Goal: Ask a question

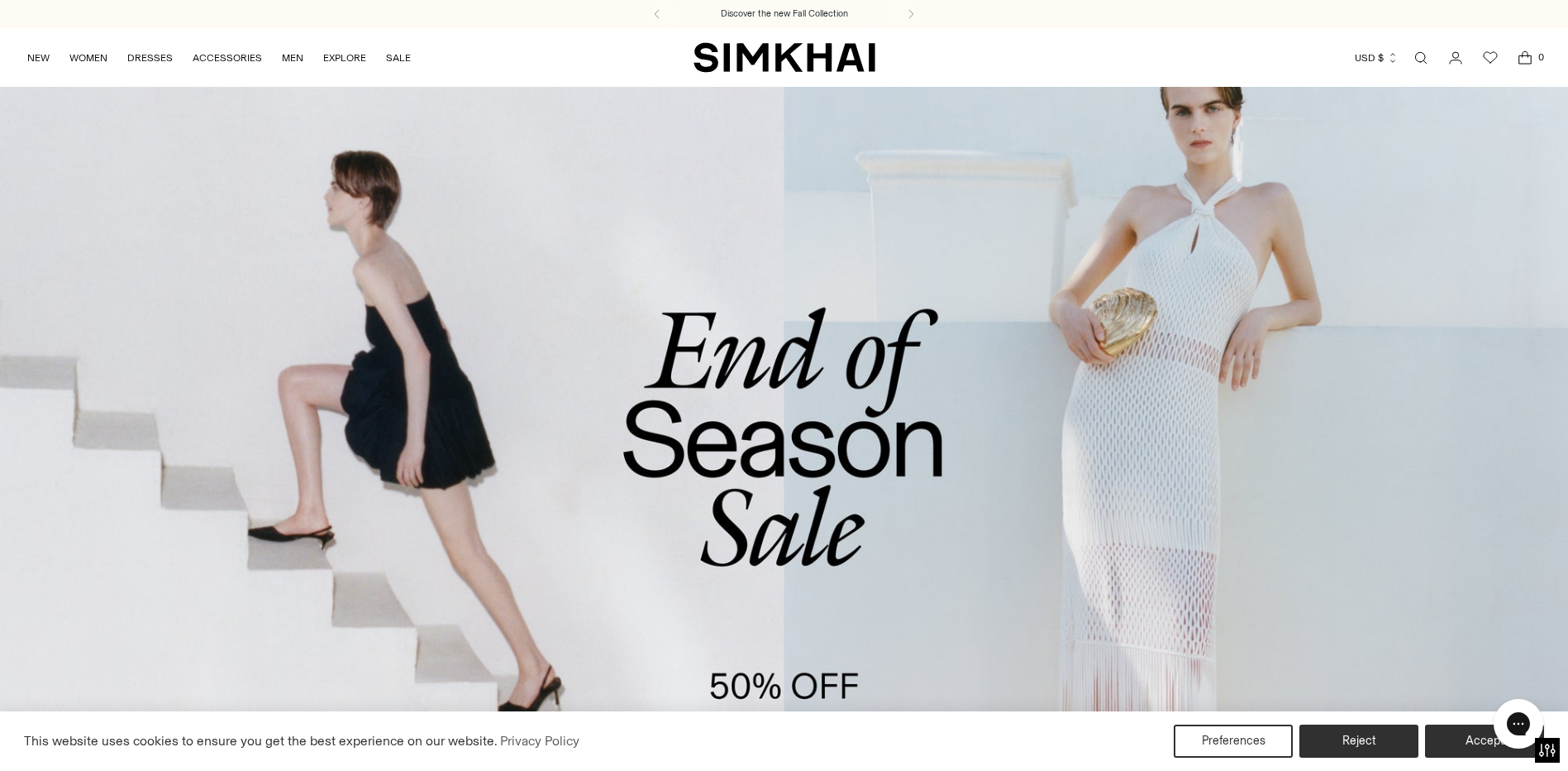
click at [1459, 58] on icon "Go to the account page" at bounding box center [1456, 58] width 23 height 17
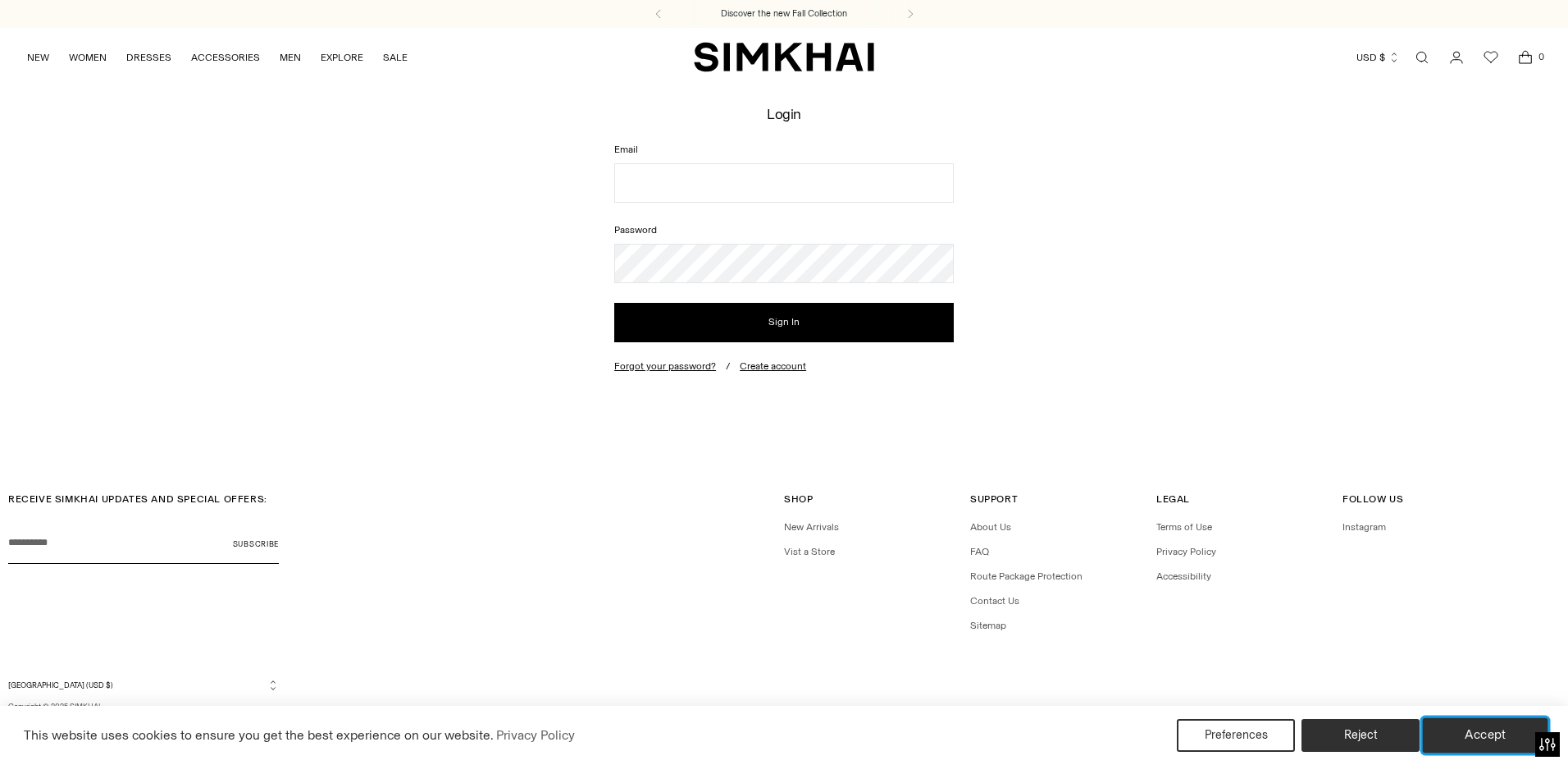
click at [1452, 734] on button "Accept" at bounding box center [1485, 734] width 125 height 34
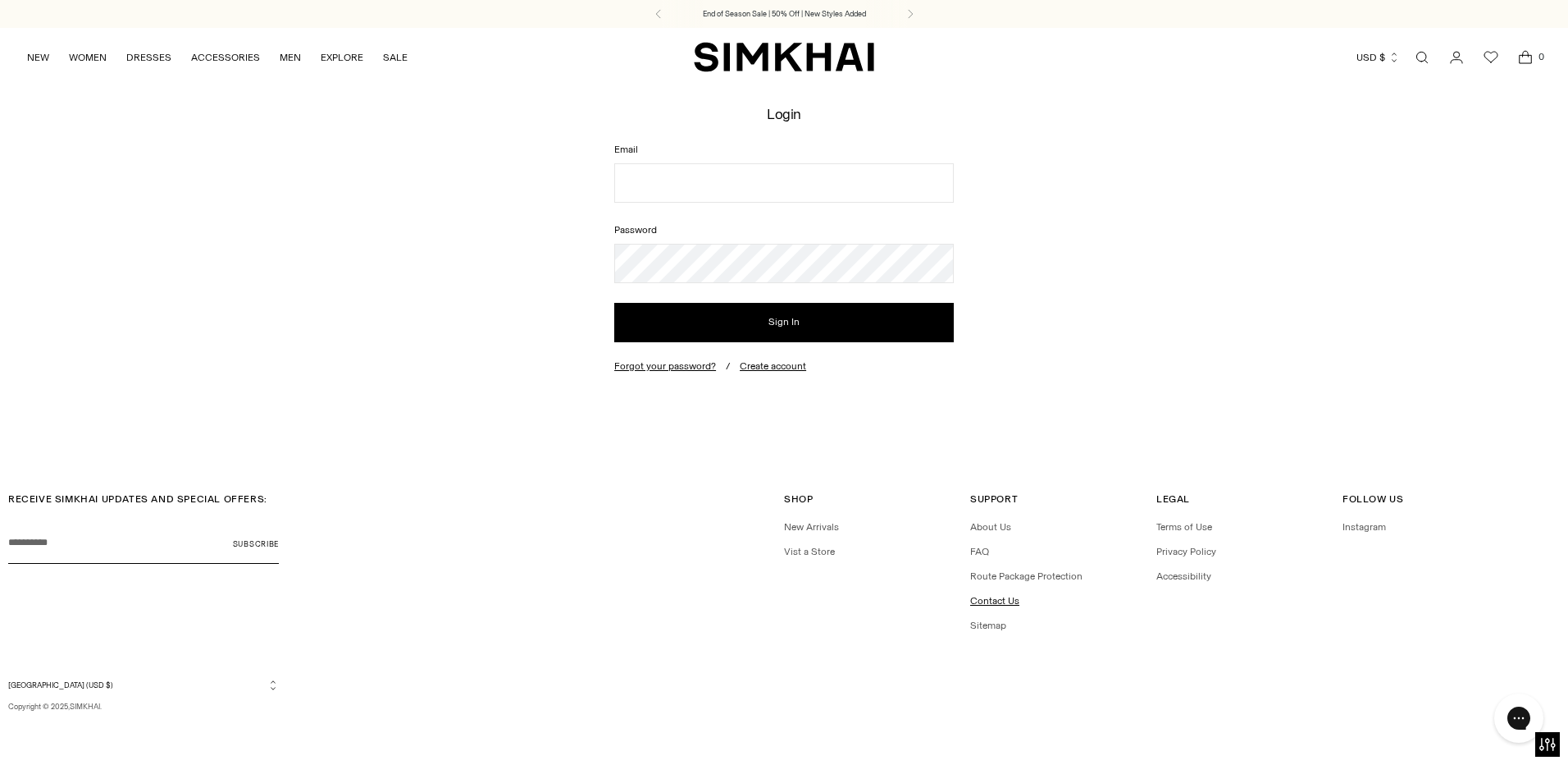
click at [1010, 606] on link "Contact Us" at bounding box center [995, 601] width 49 height 12
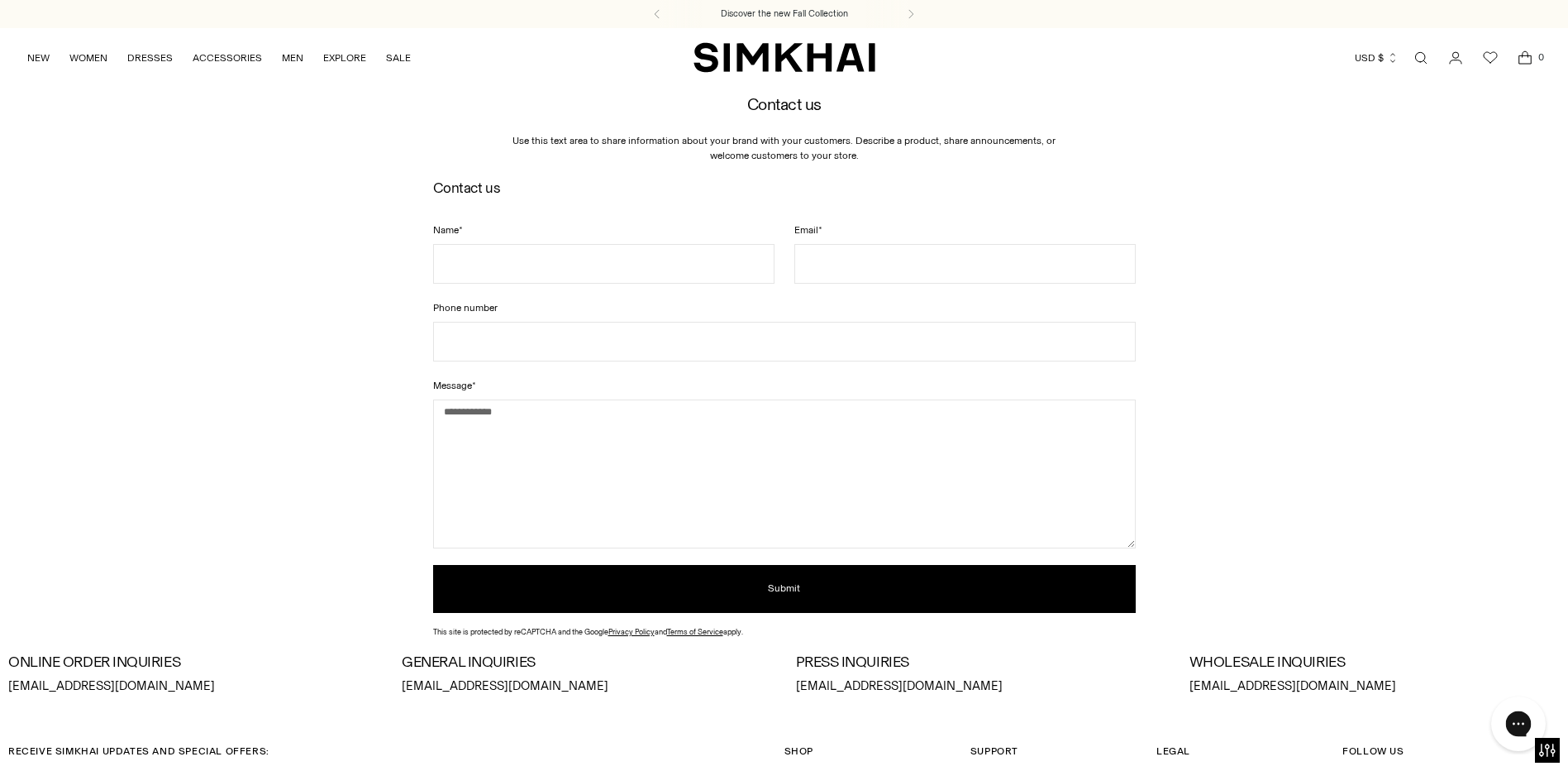
click at [1523, 723] on icon "Gorgias live chat" at bounding box center [1518, 723] width 19 height 19
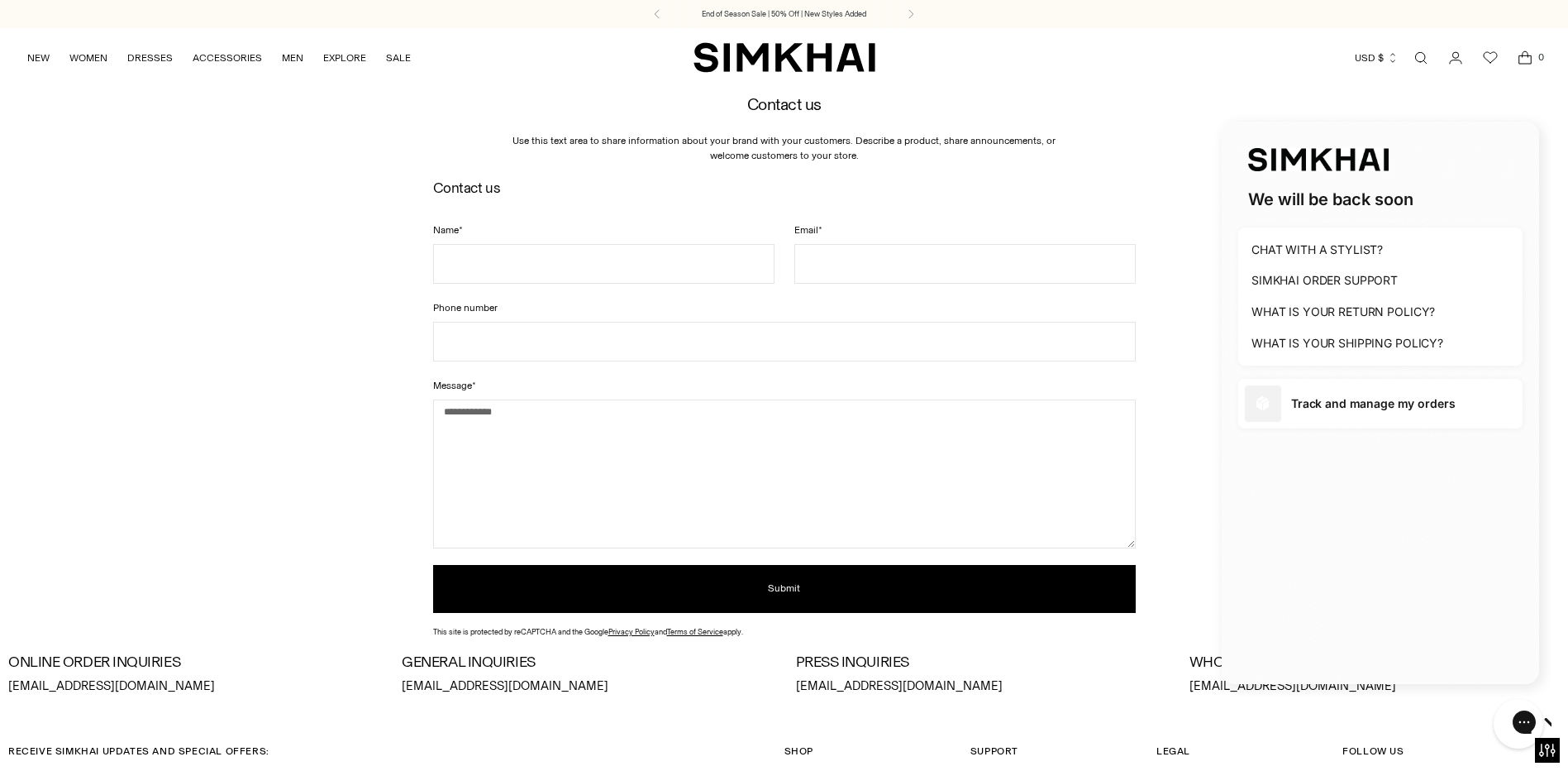
click at [1351, 403] on h1 "Track and manage my orders" at bounding box center [1372, 403] width 163 height 17
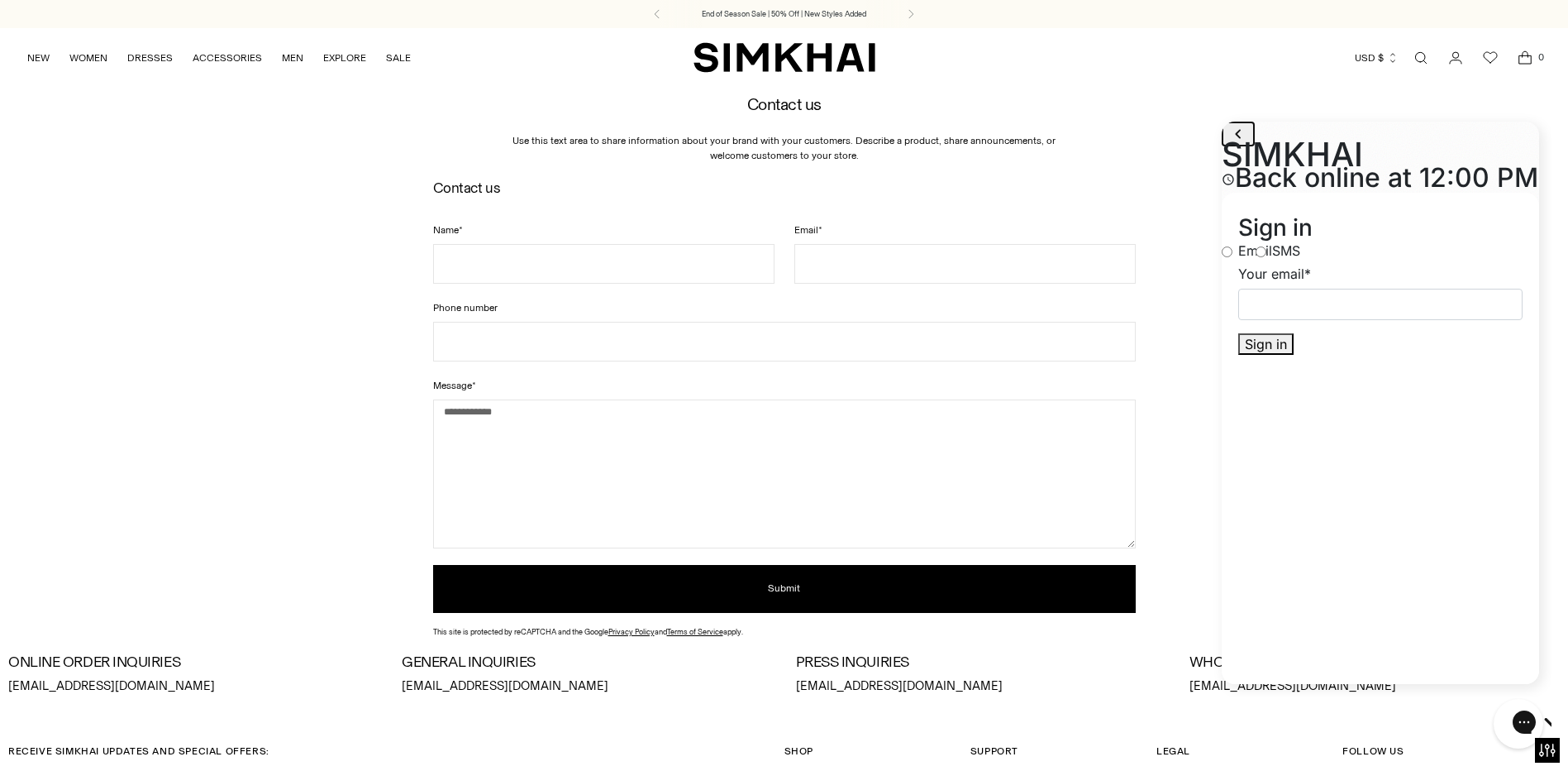
click at [1234, 144] on icon "go to home page" at bounding box center [1238, 134] width 20 height 20
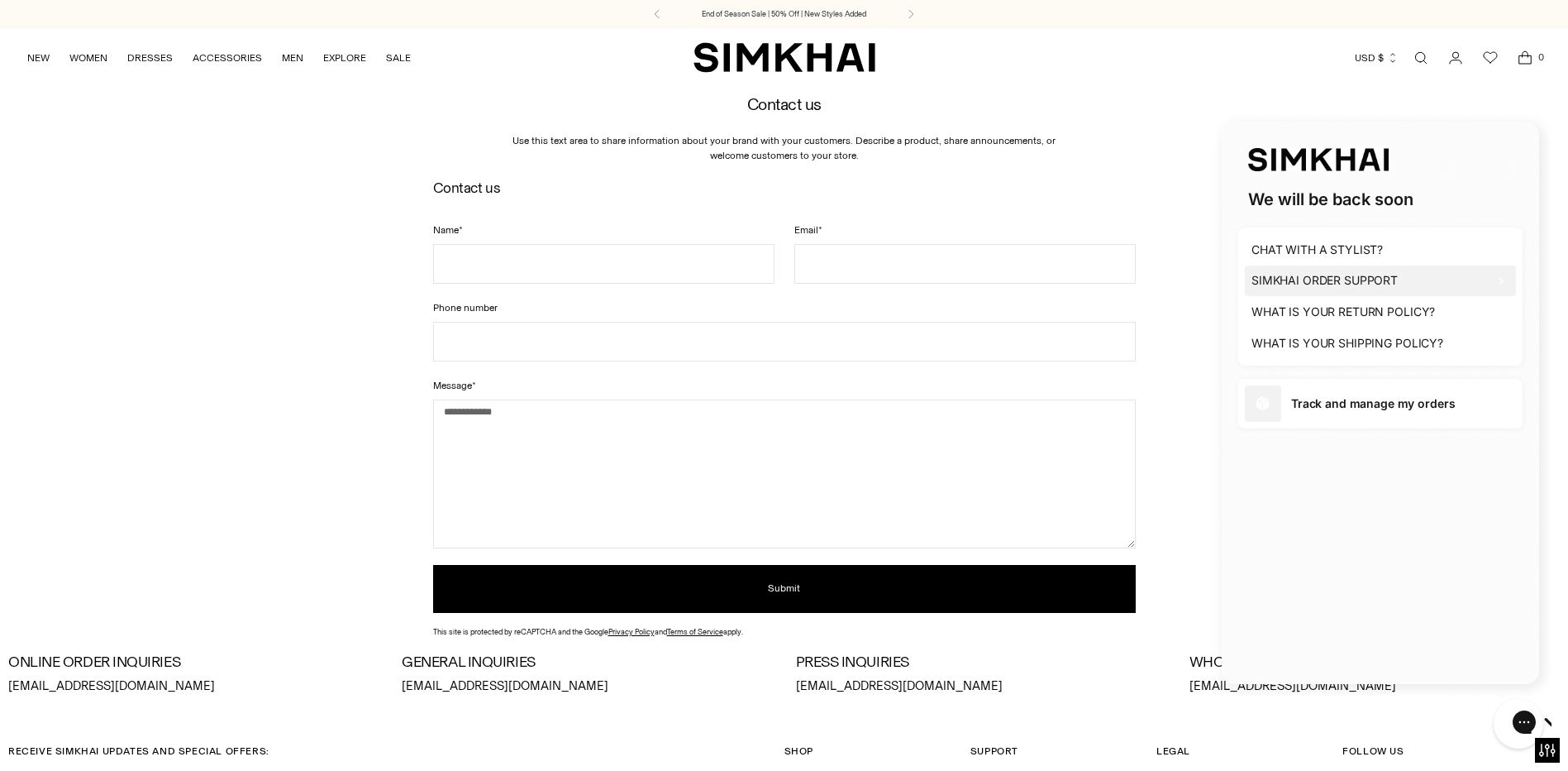
click at [1313, 279] on h1 "SIMKHAI ORDER SUPPORT" at bounding box center [1324, 280] width 147 height 17
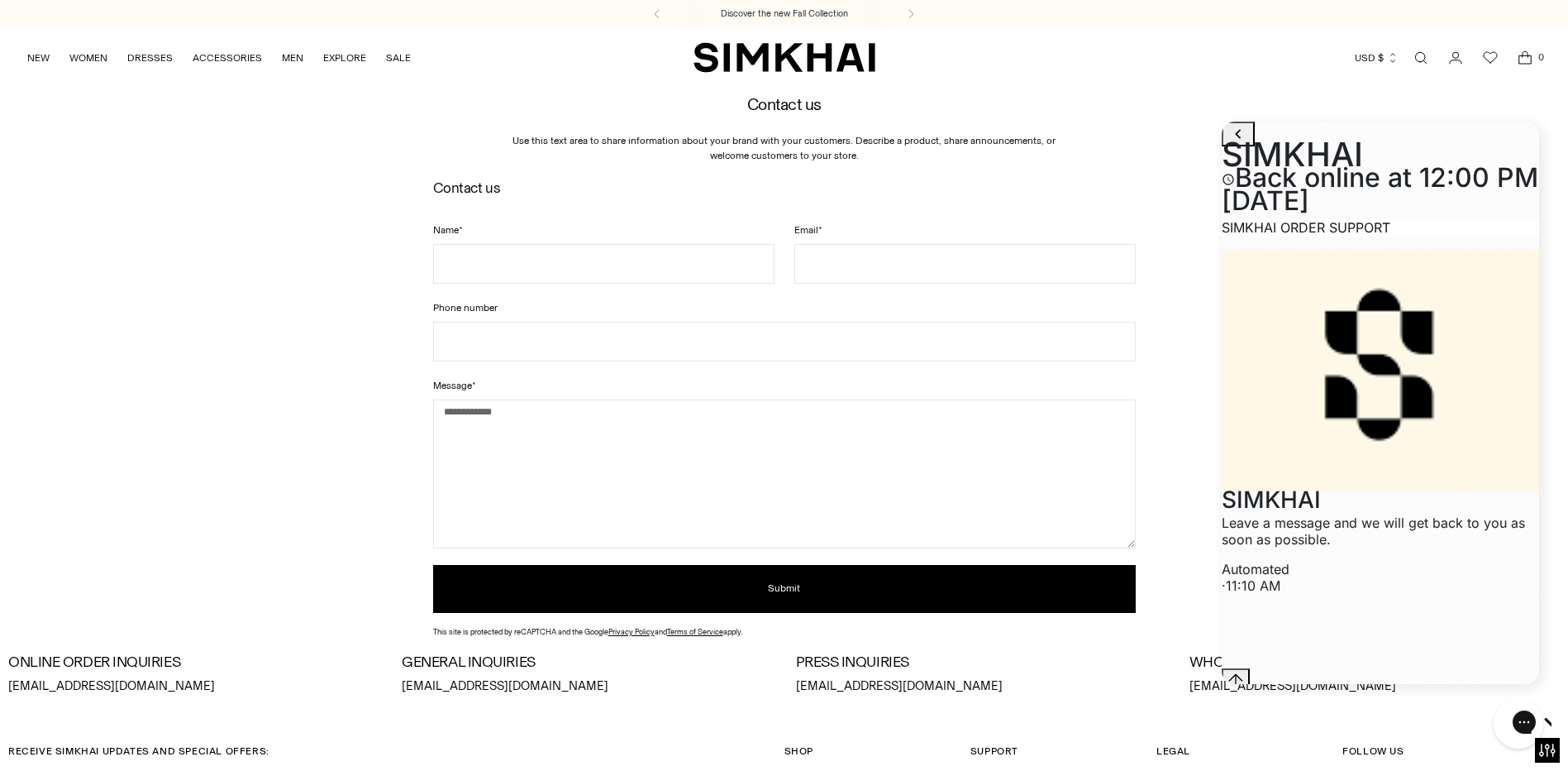
click at [1367, 594] on div "· 11:10 AM" at bounding box center [1380, 585] width 317 height 17
click at [1352, 668] on textarea "live chat message input" at bounding box center [1296, 687] width 150 height 38
type textarea "**********"
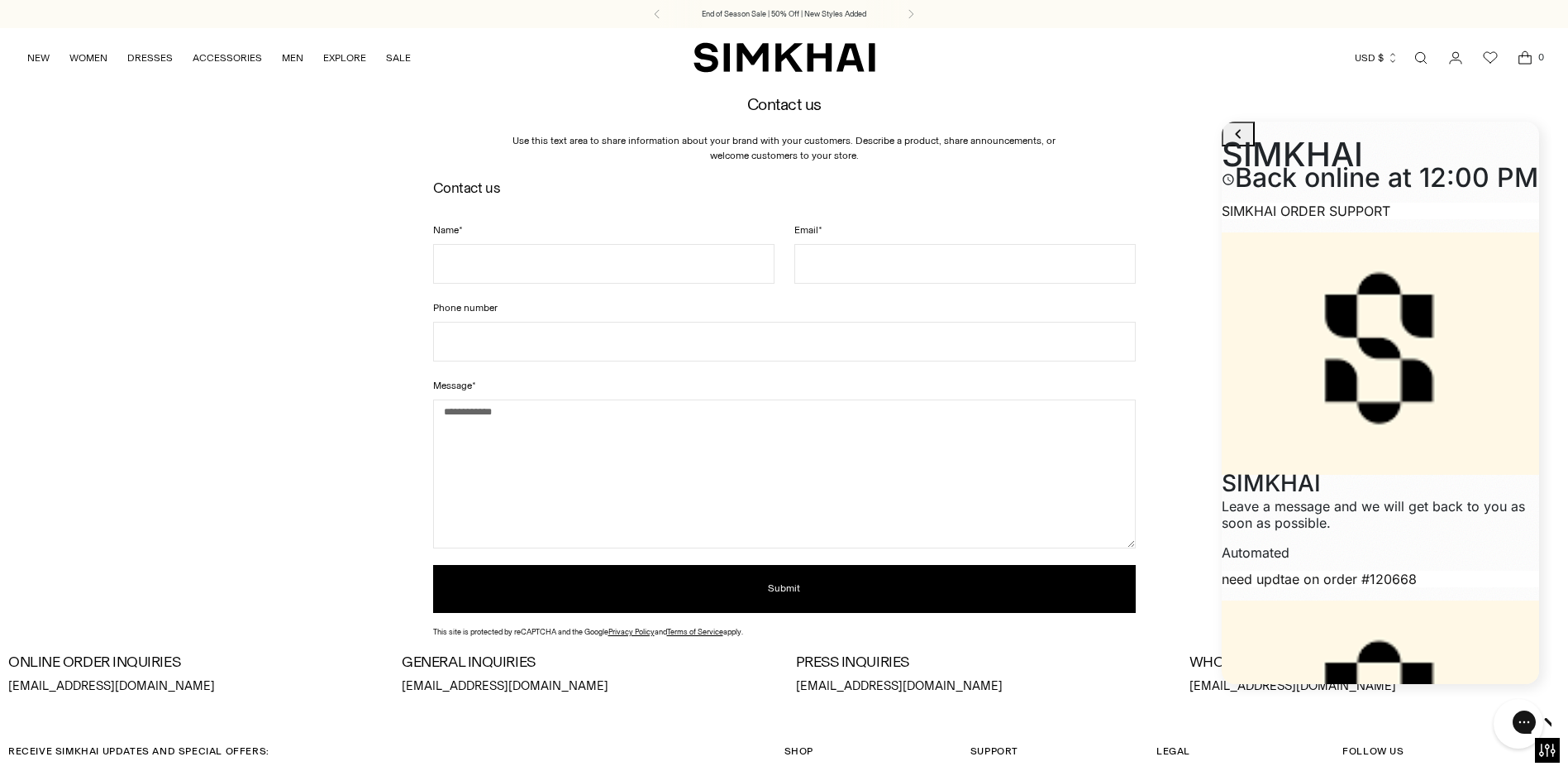
type input "**********"
click at [1239, 144] on icon "go to home page" at bounding box center [1238, 134] width 20 height 20
